Goal: Check status: Check status

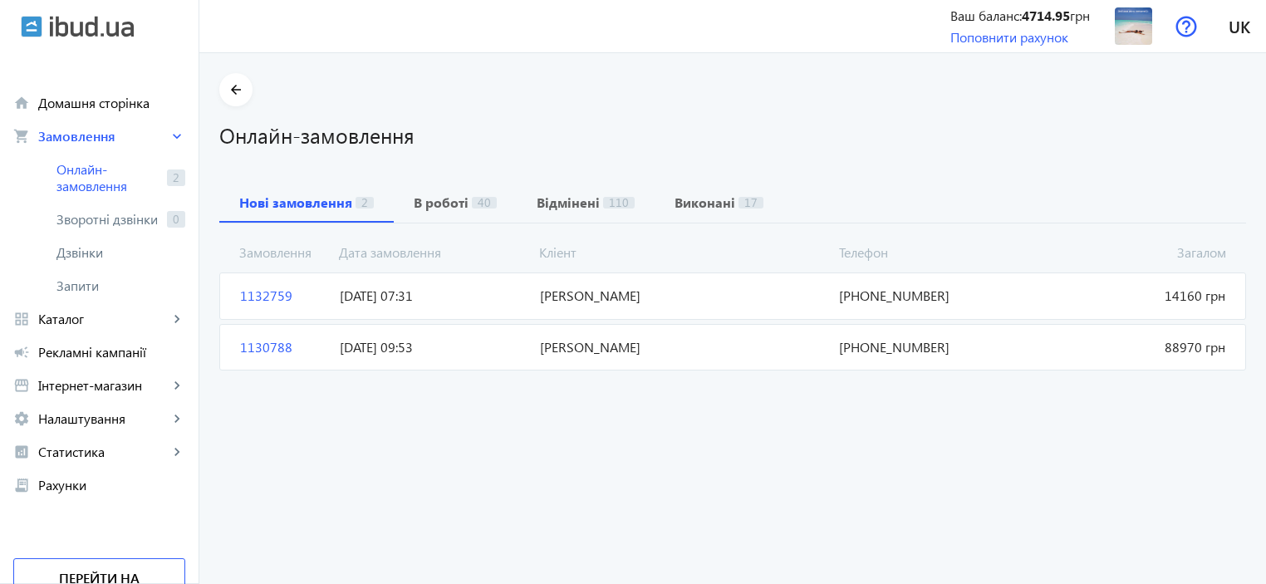
click at [251, 295] on span "1132759" at bounding box center [283, 296] width 100 height 18
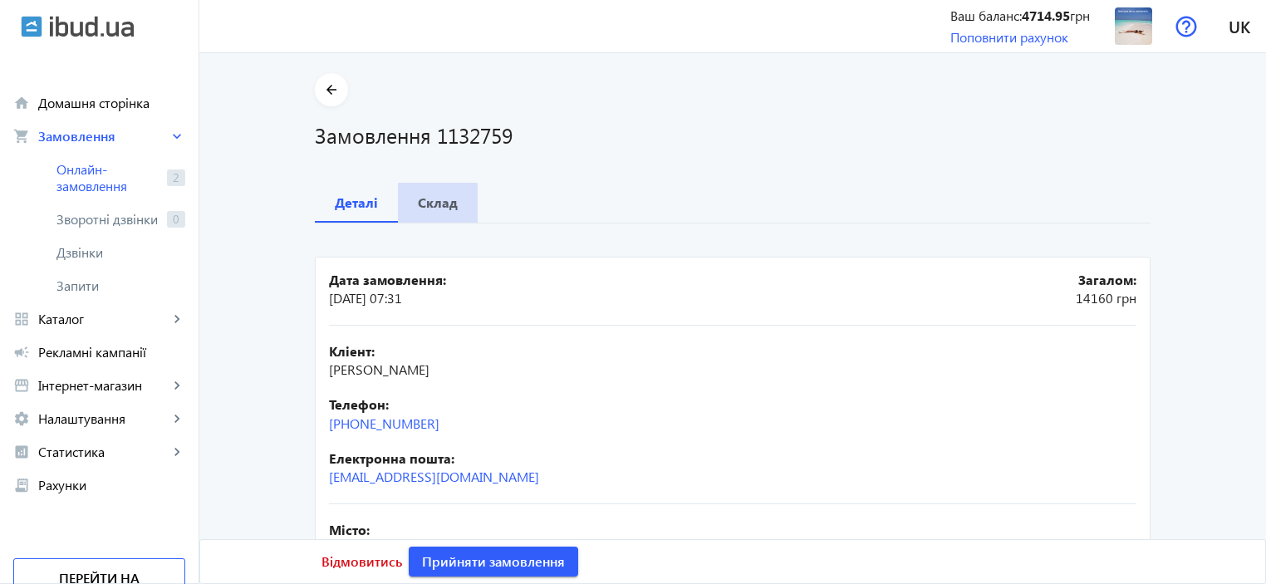
click at [428, 204] on b "Склад" at bounding box center [438, 202] width 40 height 13
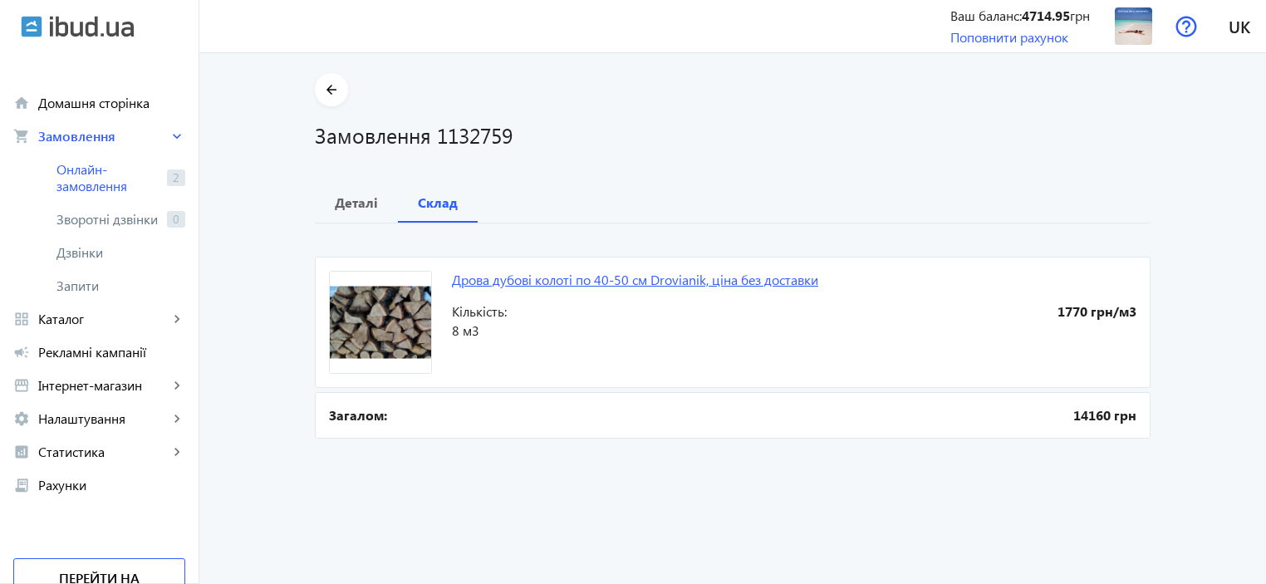
click at [642, 279] on link "Дрова дубові колоті по 40-50 см Drovianik, ціна без доставки" at bounding box center [635, 279] width 366 height 17
click at [346, 204] on b "Деталі" at bounding box center [356, 202] width 43 height 13
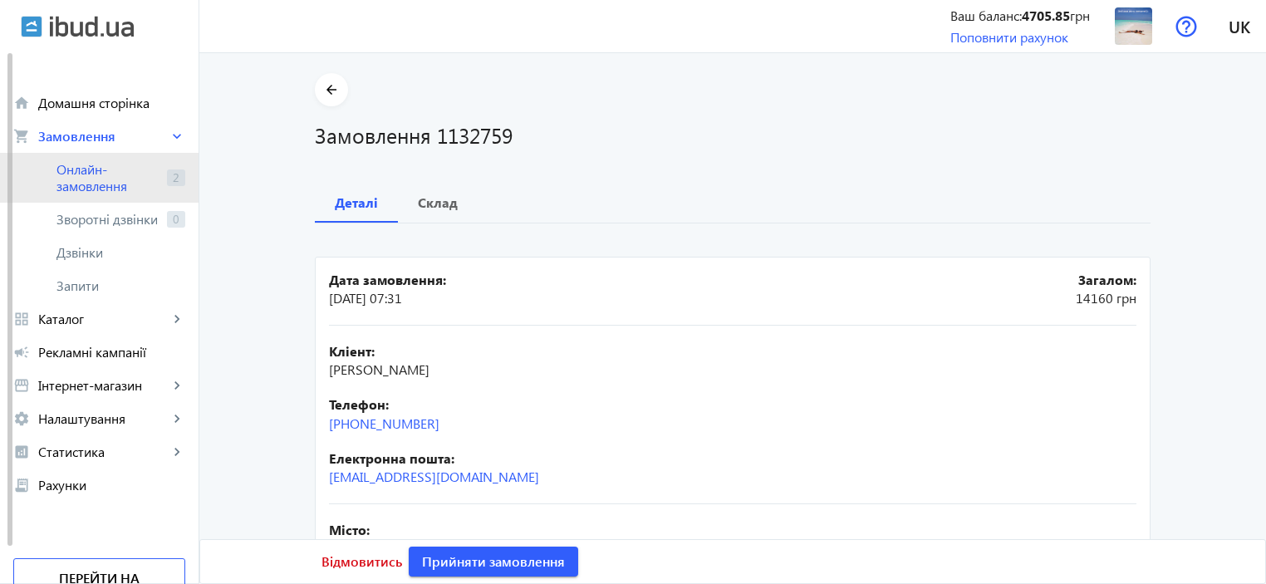
click at [86, 170] on span "Онлайн-замовлення" at bounding box center [108, 177] width 104 height 33
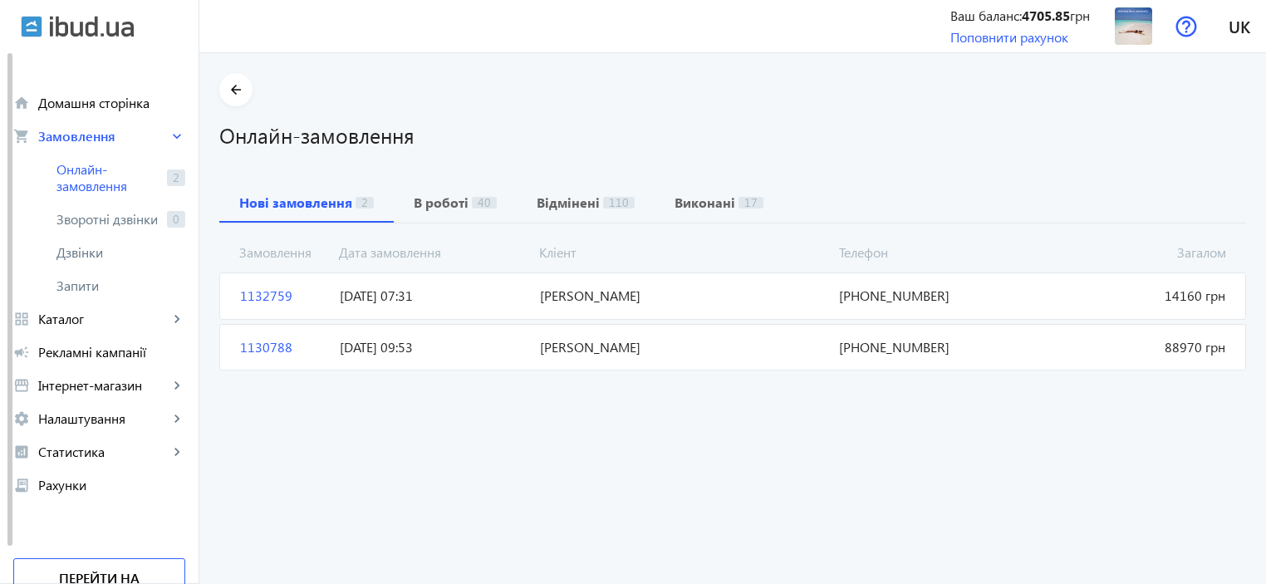
click at [240, 343] on span "1130788" at bounding box center [283, 347] width 100 height 18
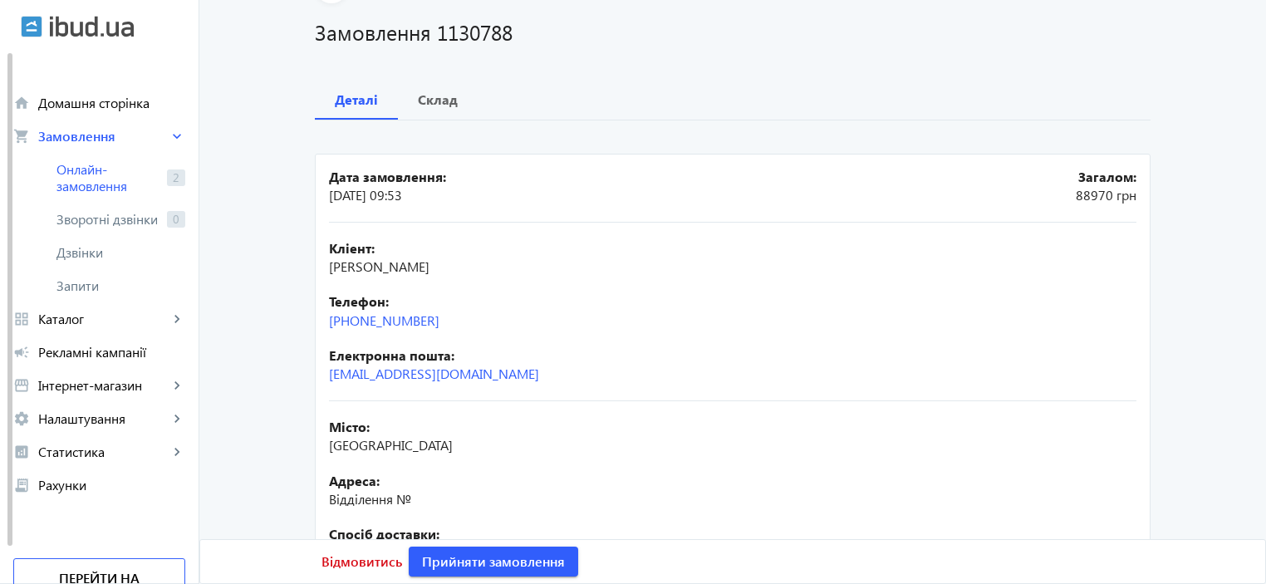
scroll to position [83, 0]
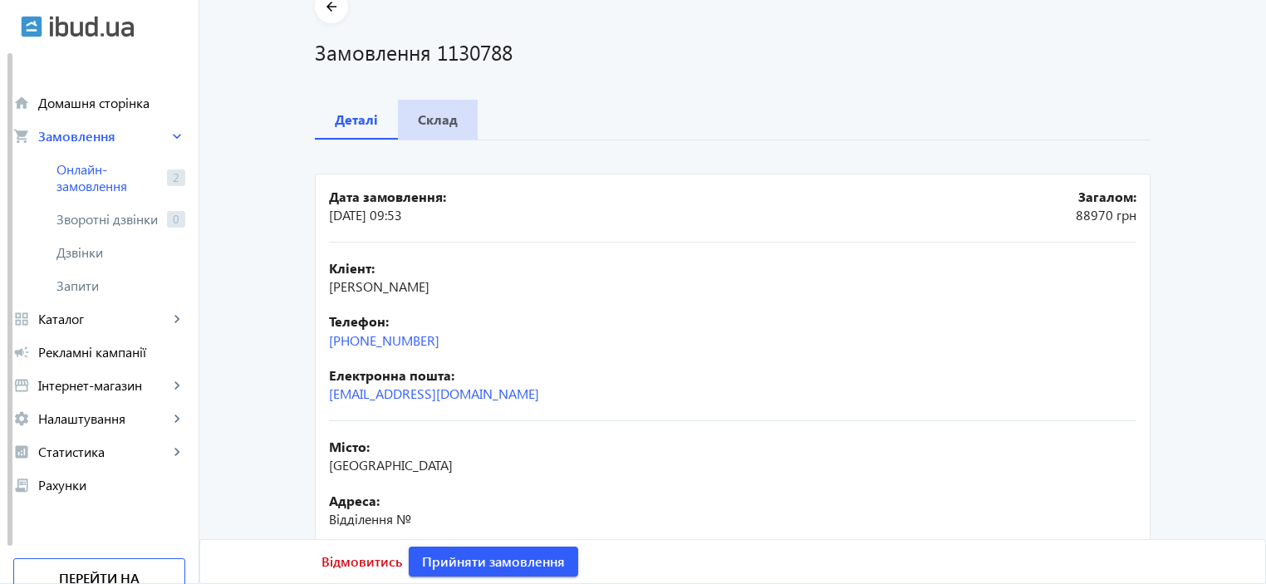
click at [436, 125] on b "Склад" at bounding box center [438, 119] width 40 height 13
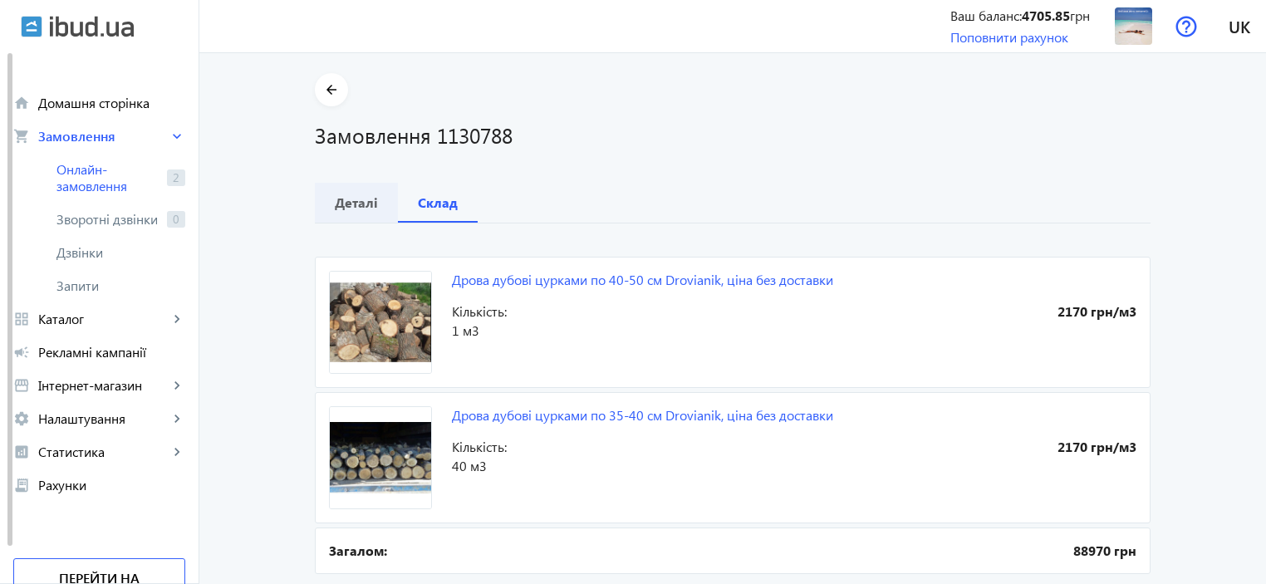
click at [353, 201] on b "Деталі" at bounding box center [356, 202] width 43 height 13
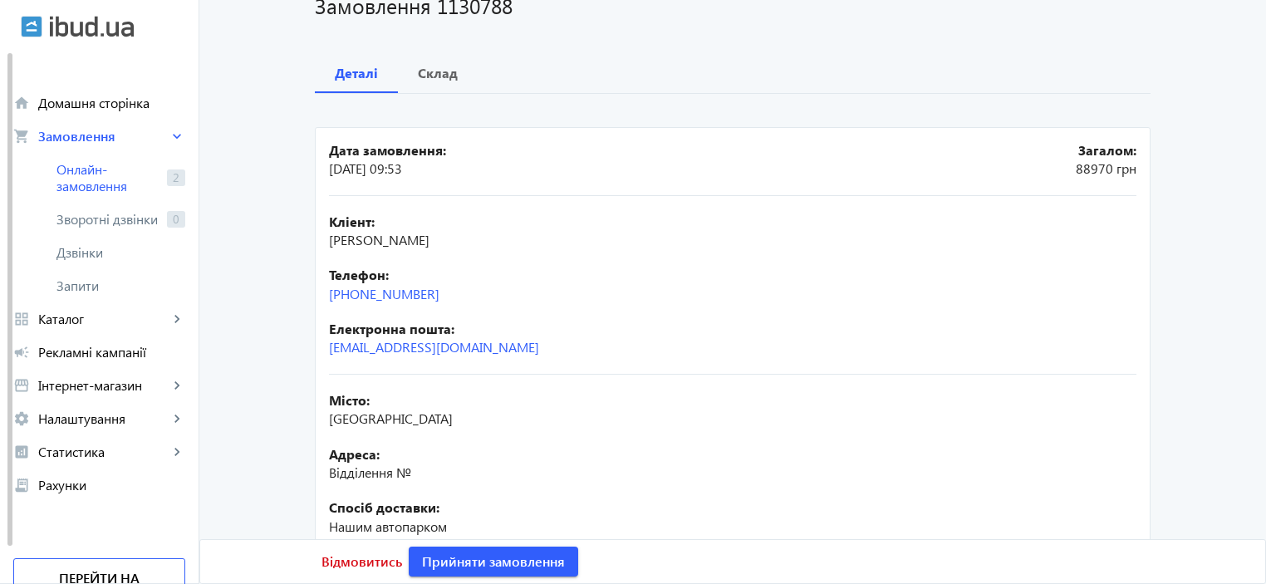
scroll to position [322, 0]
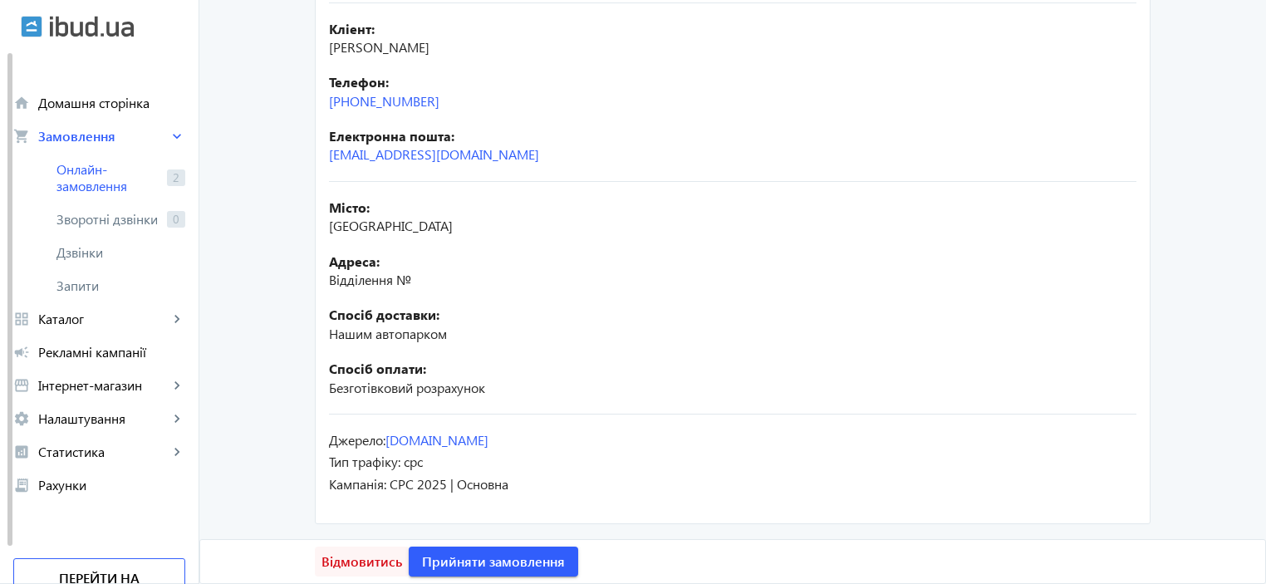
click at [350, 560] on span "Відмовитись" at bounding box center [362, 561] width 81 height 18
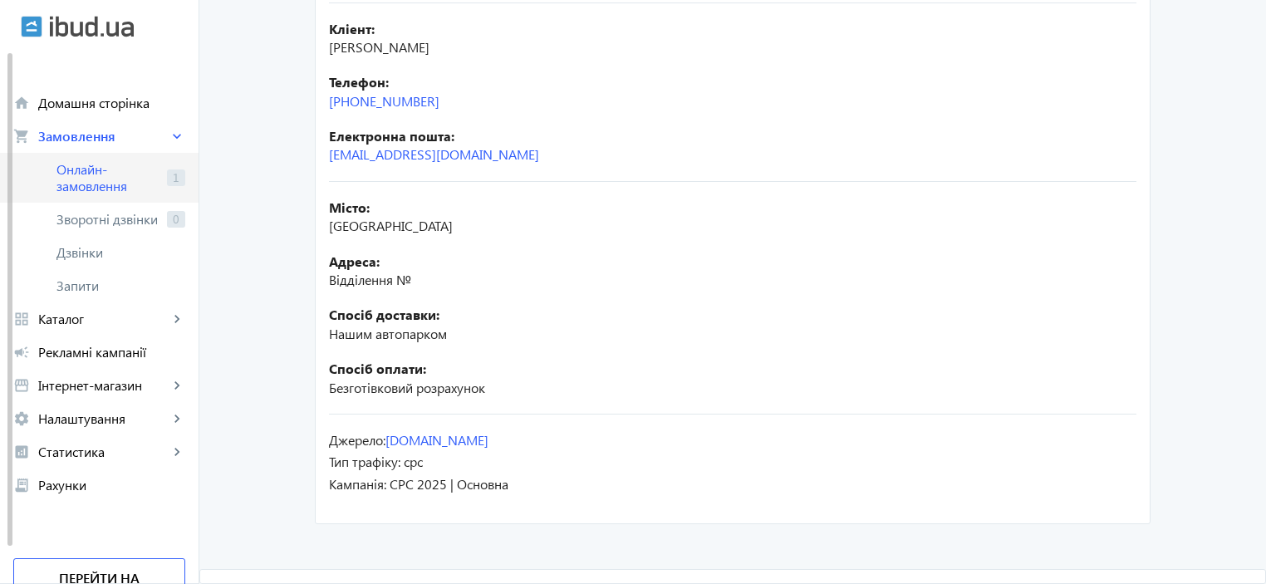
click at [71, 171] on span "Онлайн-замовлення" at bounding box center [108, 177] width 104 height 33
